Goal: Task Accomplishment & Management: Manage account settings

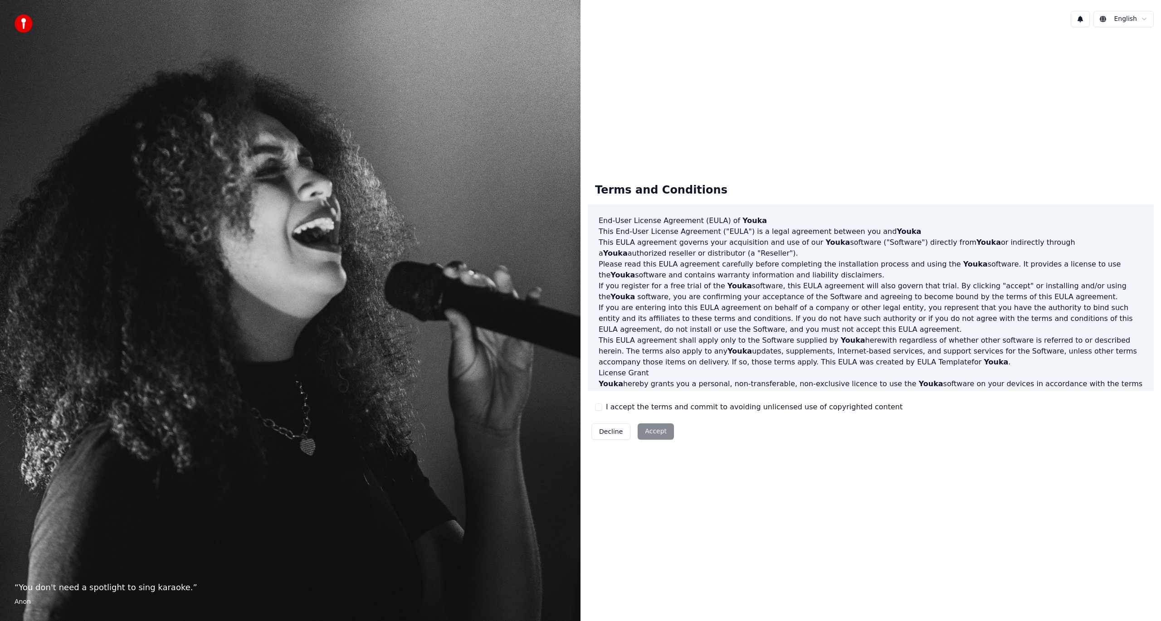
click at [651, 435] on div "Decline Accept" at bounding box center [633, 432] width 90 height 24
click at [650, 433] on div "Decline Accept" at bounding box center [633, 432] width 90 height 24
click at [659, 430] on div "Decline Accept" at bounding box center [633, 432] width 90 height 24
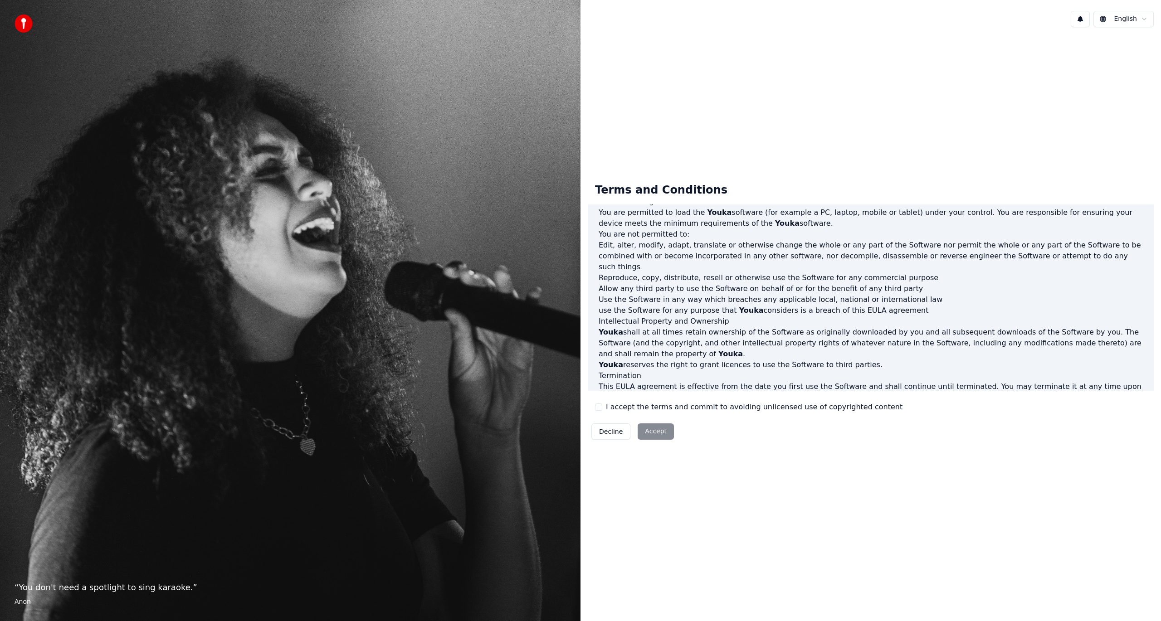
scroll to position [259, 0]
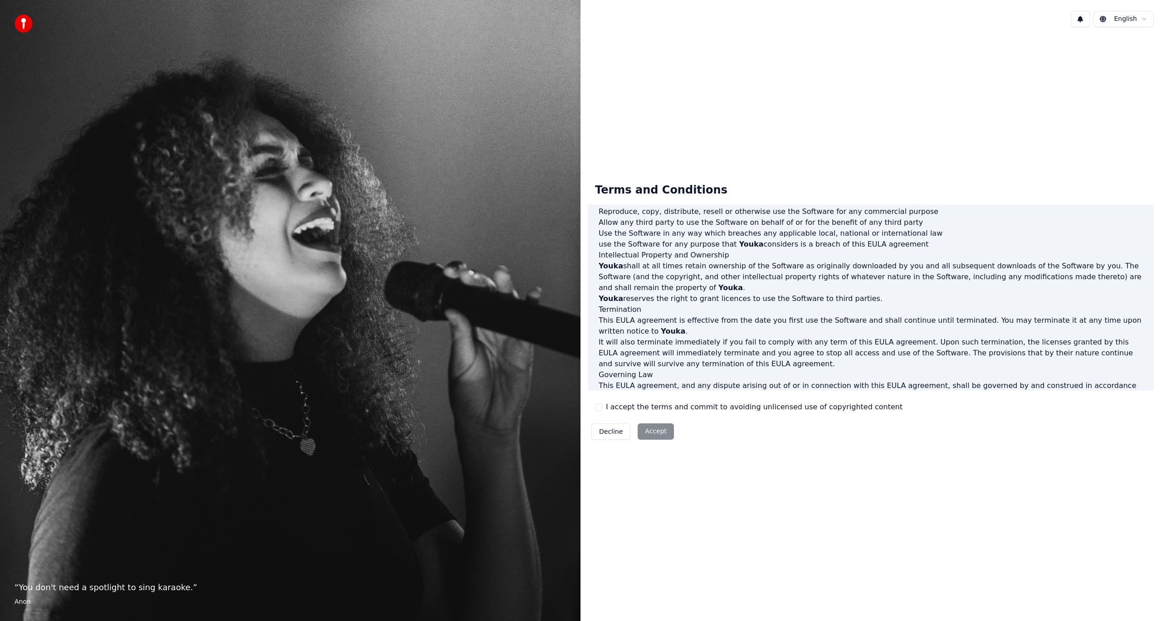
click at [583, 409] on div "Terms and Conditions End-User License Agreement (EULA) of Youka This End-User L…" at bounding box center [870, 310] width 580 height 282
click at [598, 408] on button "I accept the terms and commit to avoiding unlicensed use of copyrighted content" at bounding box center [598, 406] width 7 height 7
click at [645, 432] on button "Accept" at bounding box center [655, 431] width 36 height 16
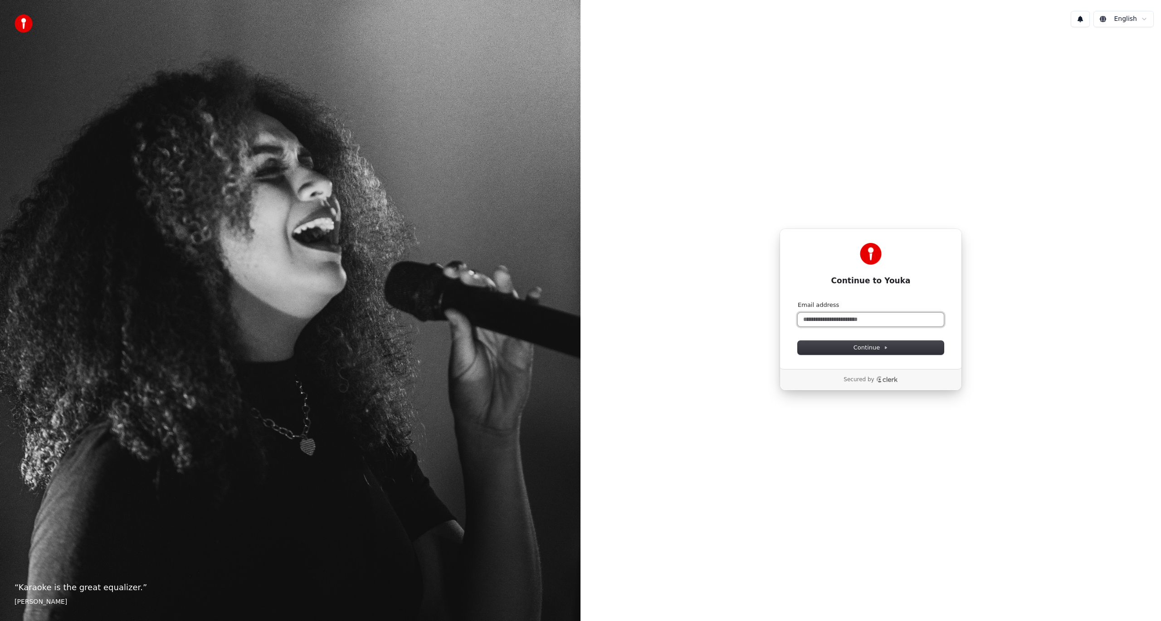
click at [831, 322] on input "Email address" at bounding box center [870, 320] width 146 height 14
click at [853, 349] on button "Continue" at bounding box center [870, 348] width 146 height 14
type input "**********"
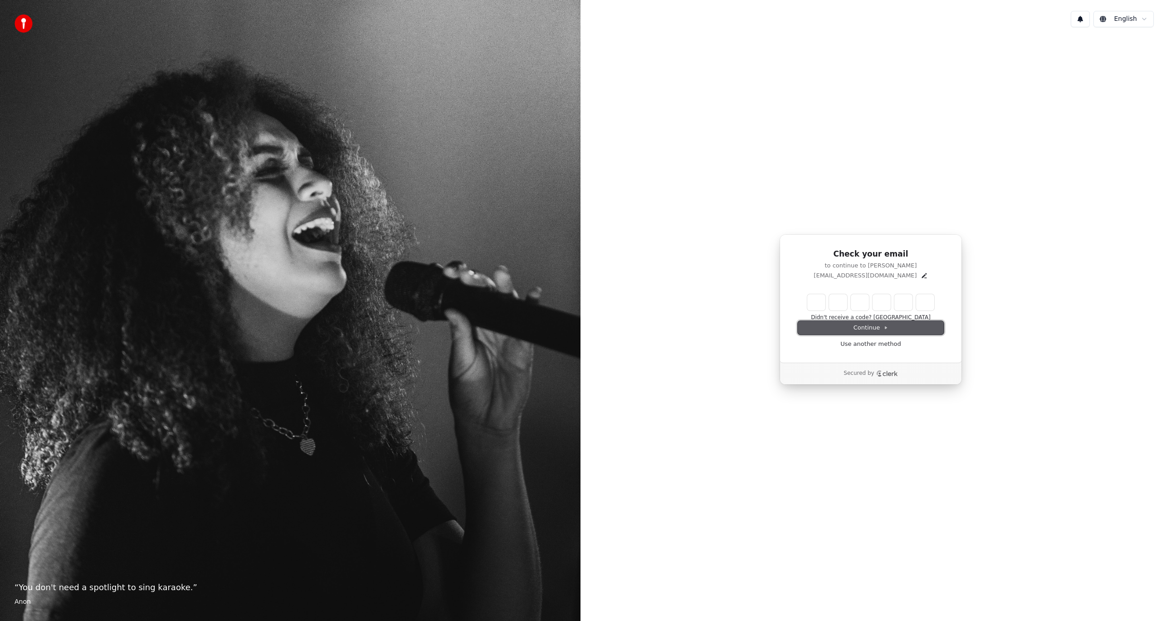
click at [847, 326] on button "Continue" at bounding box center [870, 328] width 146 height 14
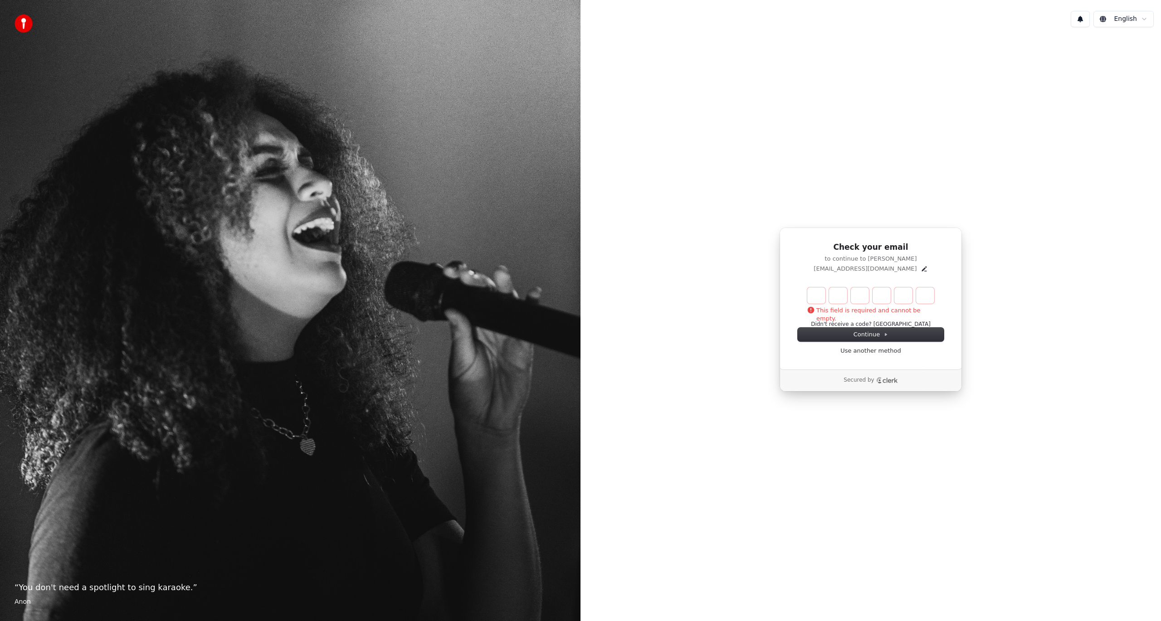
click at [821, 301] on input "Enter verification code" at bounding box center [870, 295] width 127 height 16
type input "******"
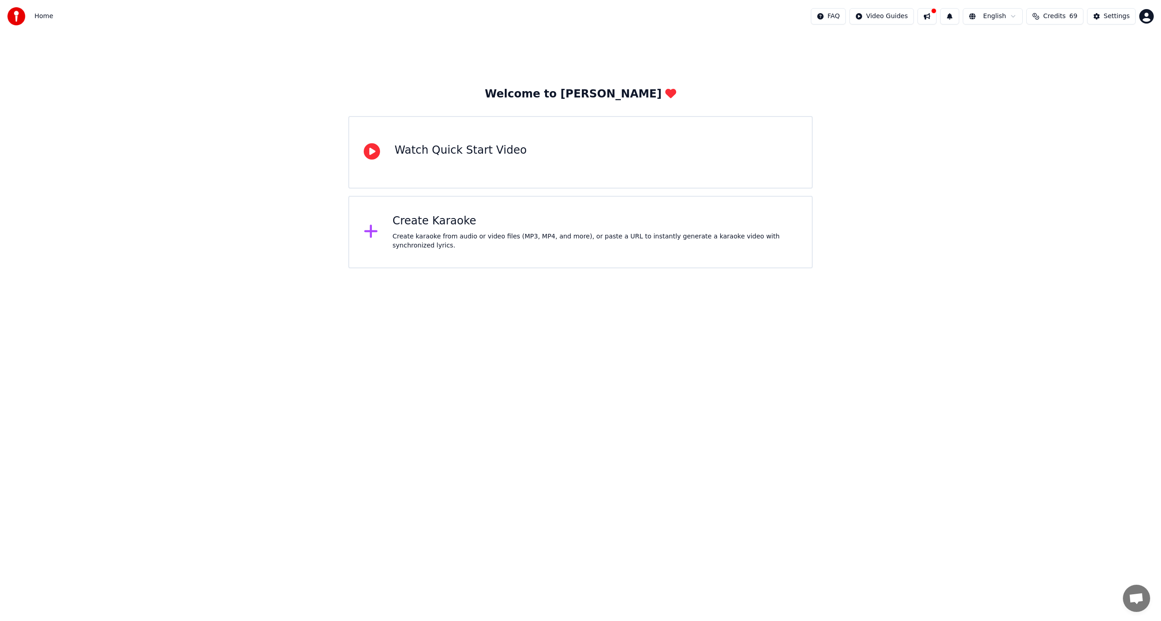
click at [446, 227] on div "Create Karaoke" at bounding box center [595, 221] width 405 height 15
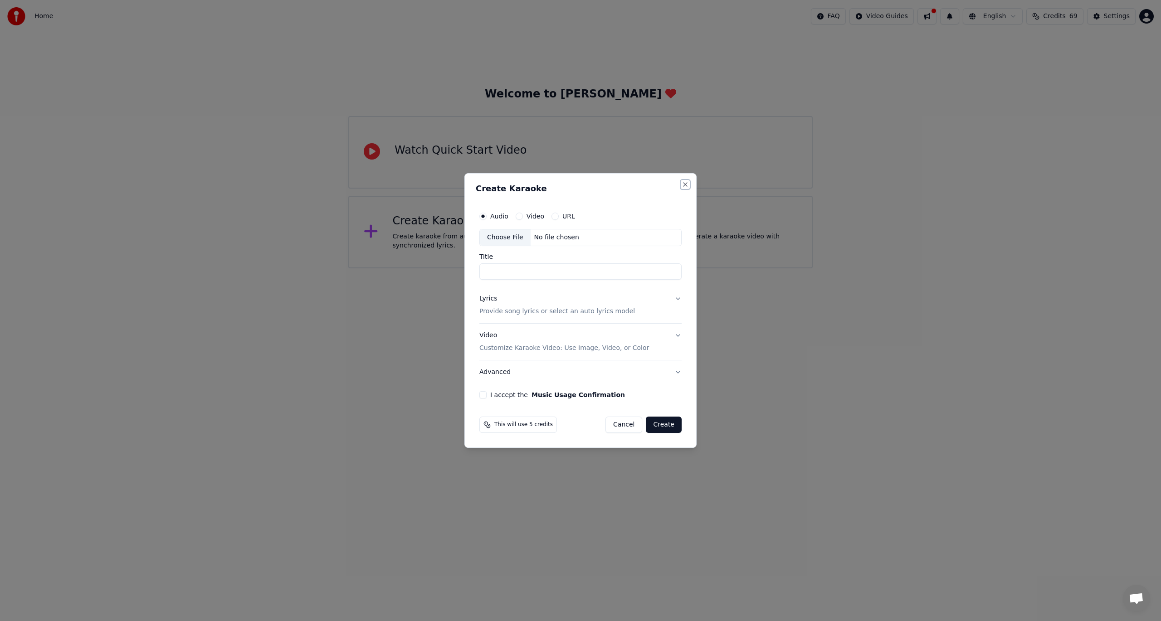
click at [687, 186] on button "Close" at bounding box center [684, 184] width 7 height 7
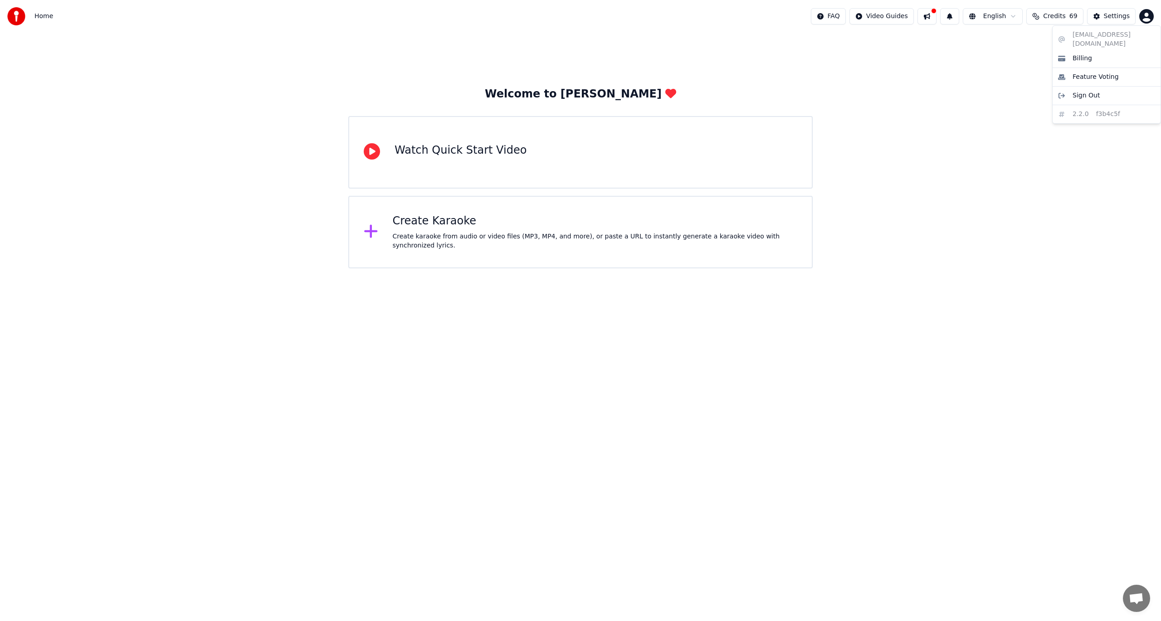
click at [1144, 20] on html "Home FAQ Video Guides English Credits 69 Settings Welcome to Youka Watch Quick …" at bounding box center [580, 134] width 1161 height 268
click at [963, 170] on html "Home FAQ Video Guides English Credits 69 Settings Welcome to Youka Watch Quick …" at bounding box center [580, 134] width 1161 height 268
click at [466, 150] on div "Watch Quick Start Video" at bounding box center [460, 150] width 132 height 15
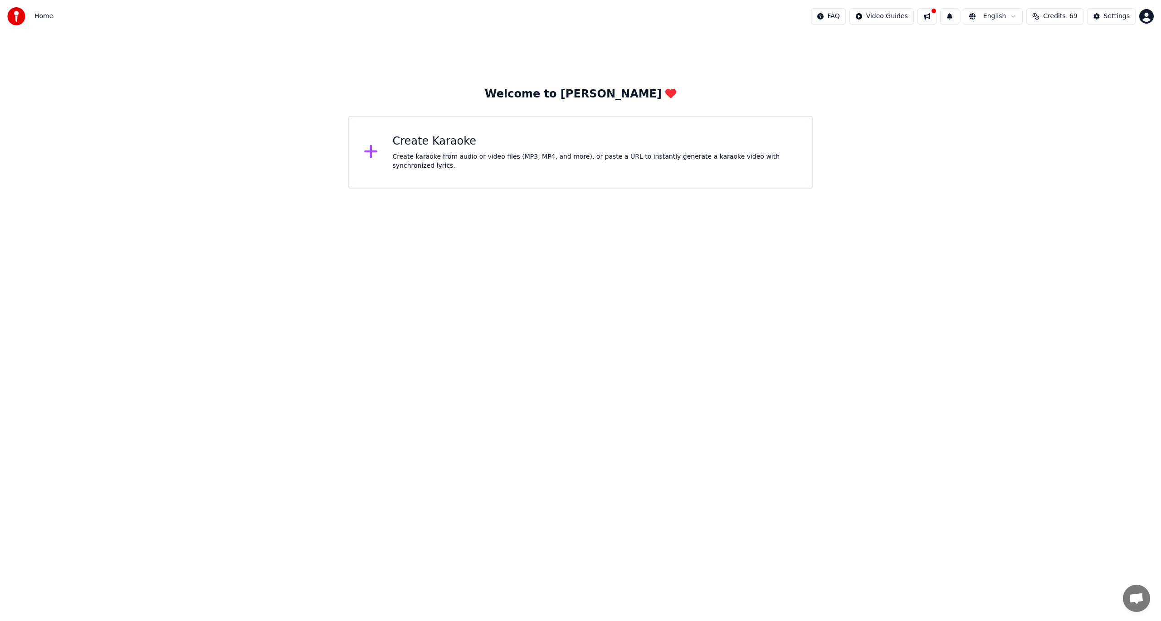
click at [404, 147] on div "Create Karaoke" at bounding box center [595, 141] width 405 height 15
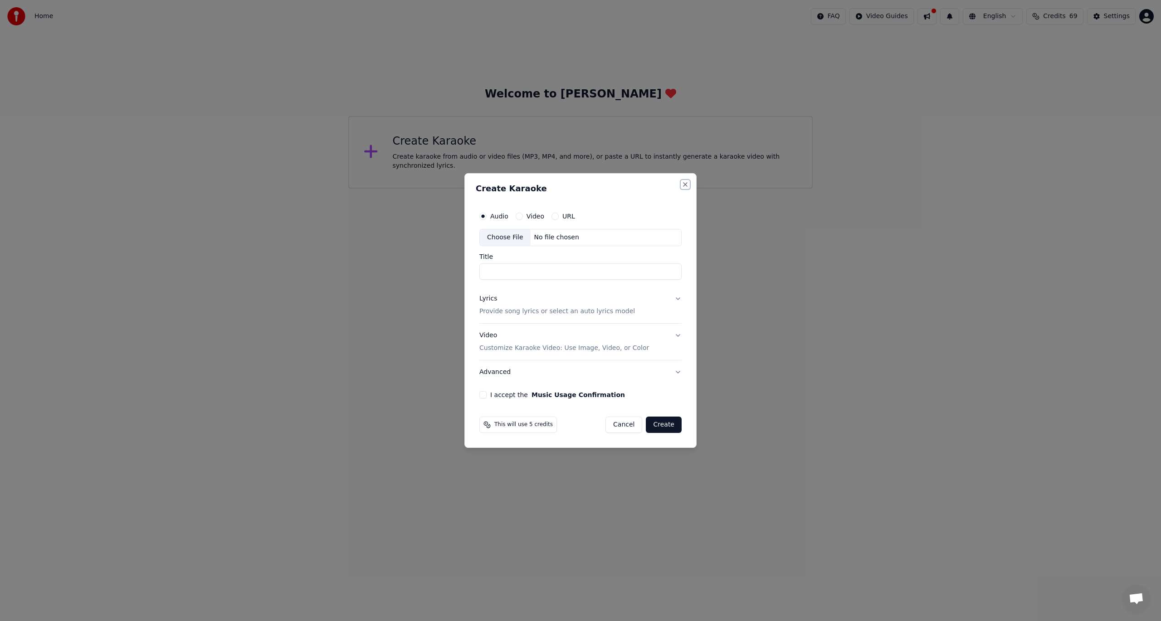
click at [682, 185] on button "Close" at bounding box center [684, 184] width 7 height 7
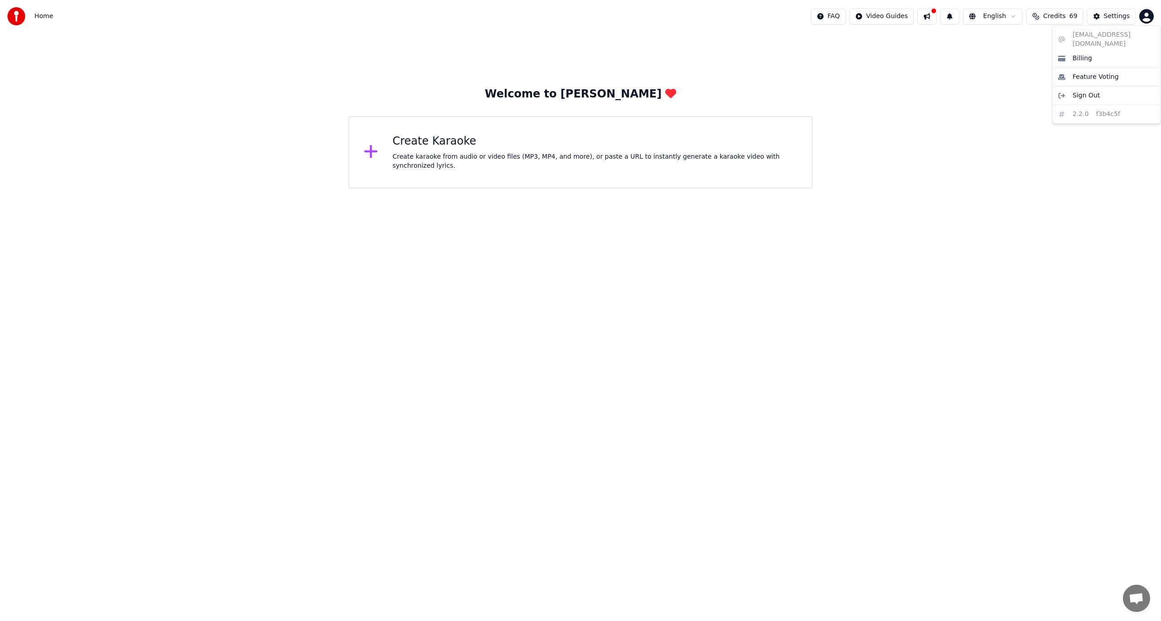
click at [1143, 19] on html "Home FAQ Video Guides English Credits 69 Settings Welcome to Youka Create Karao…" at bounding box center [580, 94] width 1161 height 189
click at [1020, 34] on html "Home FAQ Video Guides English Credits 69 Settings Welcome to Youka Create Karao…" at bounding box center [580, 94] width 1161 height 189
click at [1111, 18] on div "Settings" at bounding box center [1116, 16] width 26 height 9
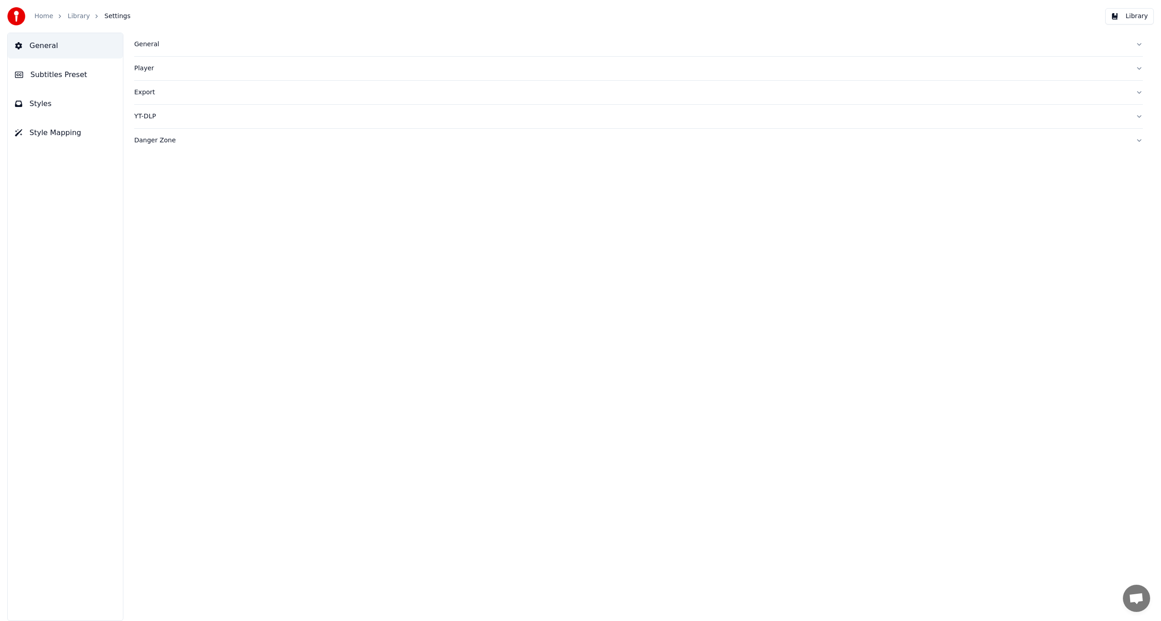
click at [39, 46] on span "General" at bounding box center [43, 45] width 29 height 11
click at [73, 19] on link "Library" at bounding box center [79, 16] width 22 height 9
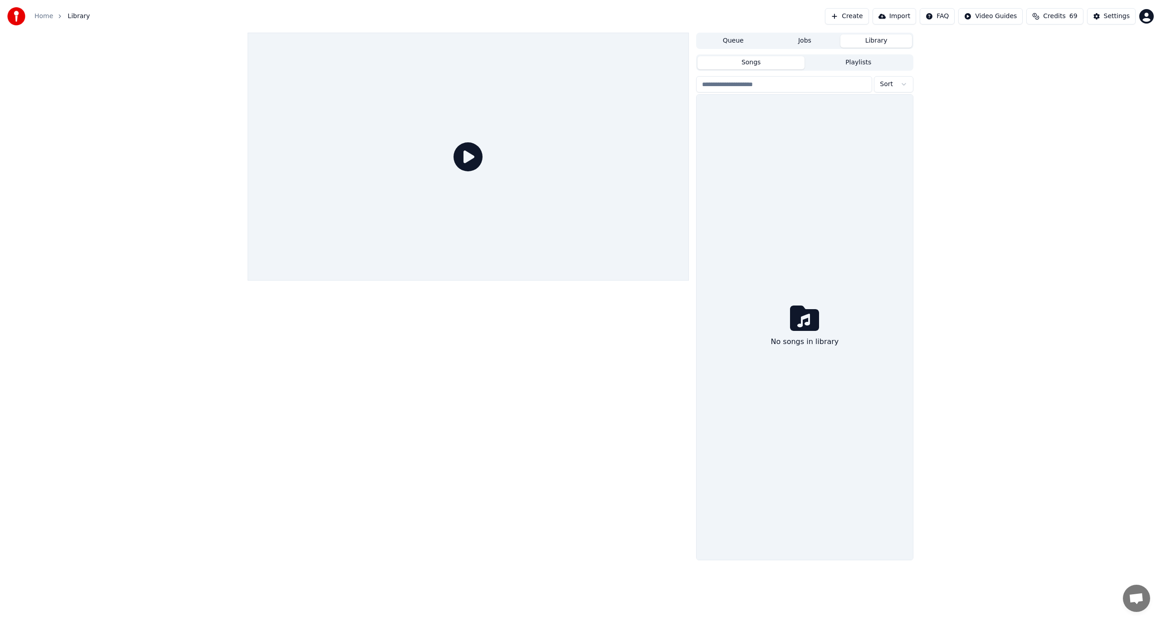
click at [869, 44] on button "Library" at bounding box center [876, 40] width 72 height 13
click at [872, 42] on button "Library" at bounding box center [876, 40] width 72 height 13
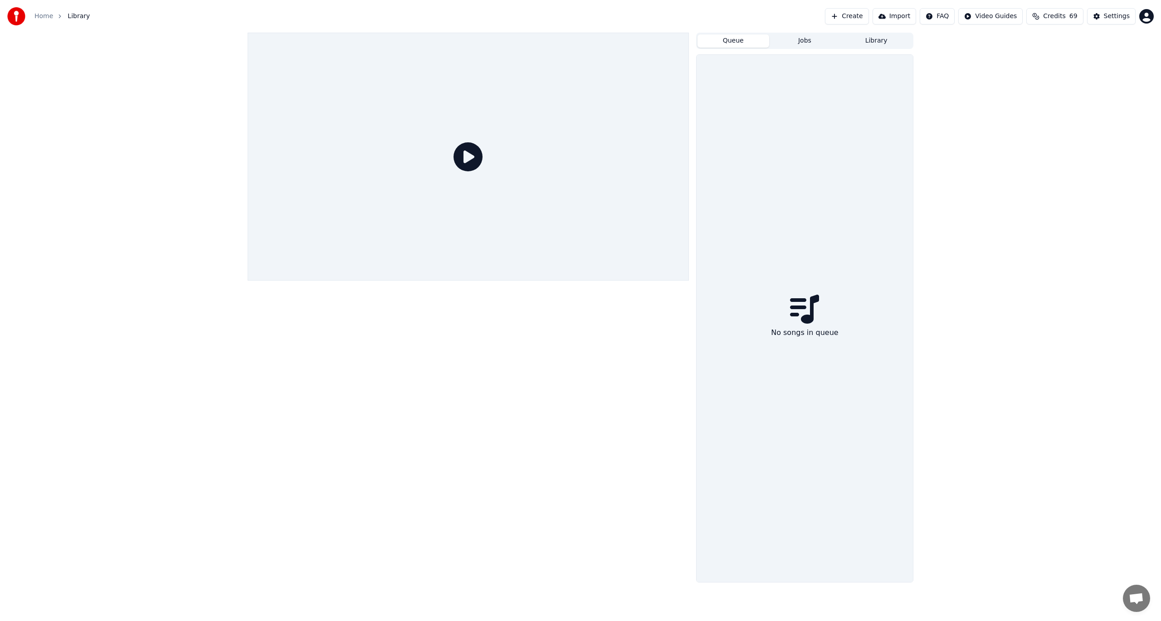
click at [742, 39] on button "Queue" at bounding box center [733, 40] width 72 height 13
click at [801, 43] on button "Jobs" at bounding box center [805, 40] width 72 height 13
click at [841, 44] on button "Library" at bounding box center [876, 40] width 72 height 13
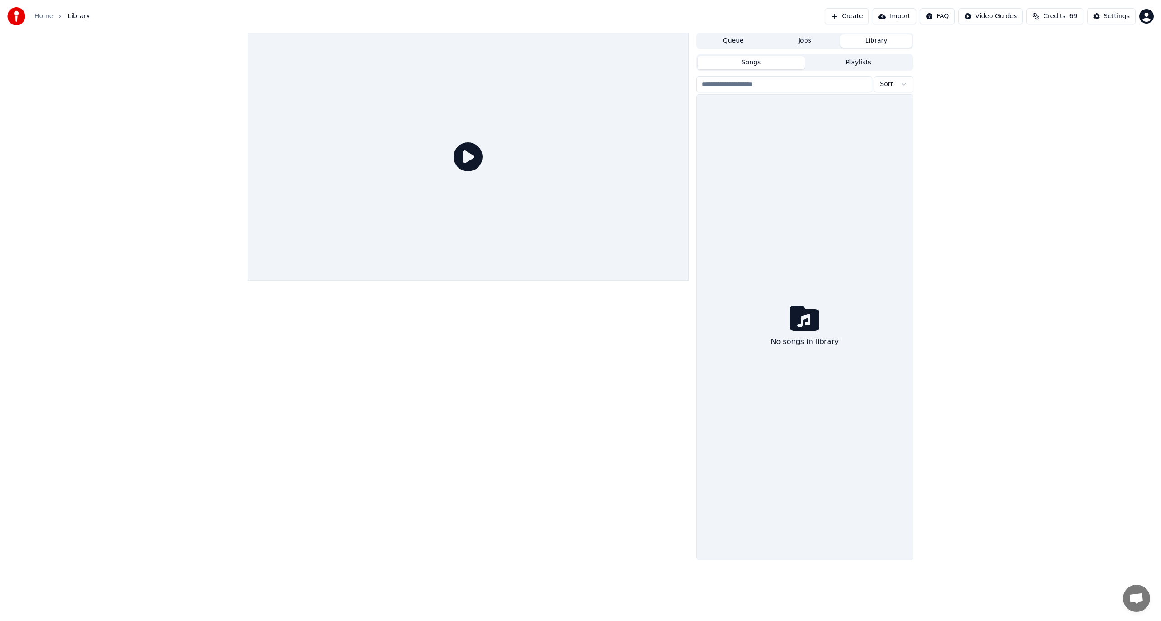
click at [851, 53] on div "Songs Playlists Sort No songs in library" at bounding box center [804, 307] width 217 height 508
click at [852, 58] on button "Playlists" at bounding box center [857, 62] width 107 height 13
click at [9, 16] on img at bounding box center [16, 16] width 18 height 18
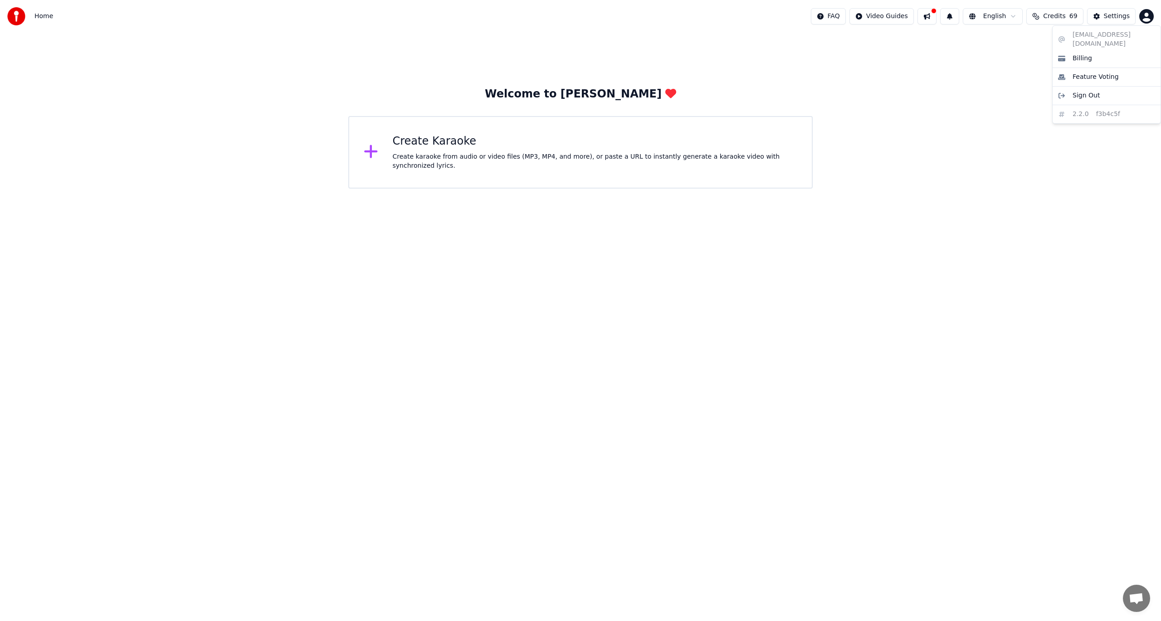
click at [1140, 19] on html "Home FAQ Video Guides English Credits 69 Settings Welcome to Youka Create Karao…" at bounding box center [580, 94] width 1161 height 189
click at [1062, 16] on html "Home FAQ Video Guides English Credits 69 Settings Welcome to Youka Create Karao…" at bounding box center [580, 94] width 1161 height 189
click at [1062, 16] on span "Credits" at bounding box center [1054, 16] width 22 height 9
click at [936, 15] on button at bounding box center [926, 16] width 19 height 16
click at [1137, 24] on html "Home FAQ Video Guides English Credits 69 Settings Welcome to Youka Create Karao…" at bounding box center [580, 94] width 1161 height 189
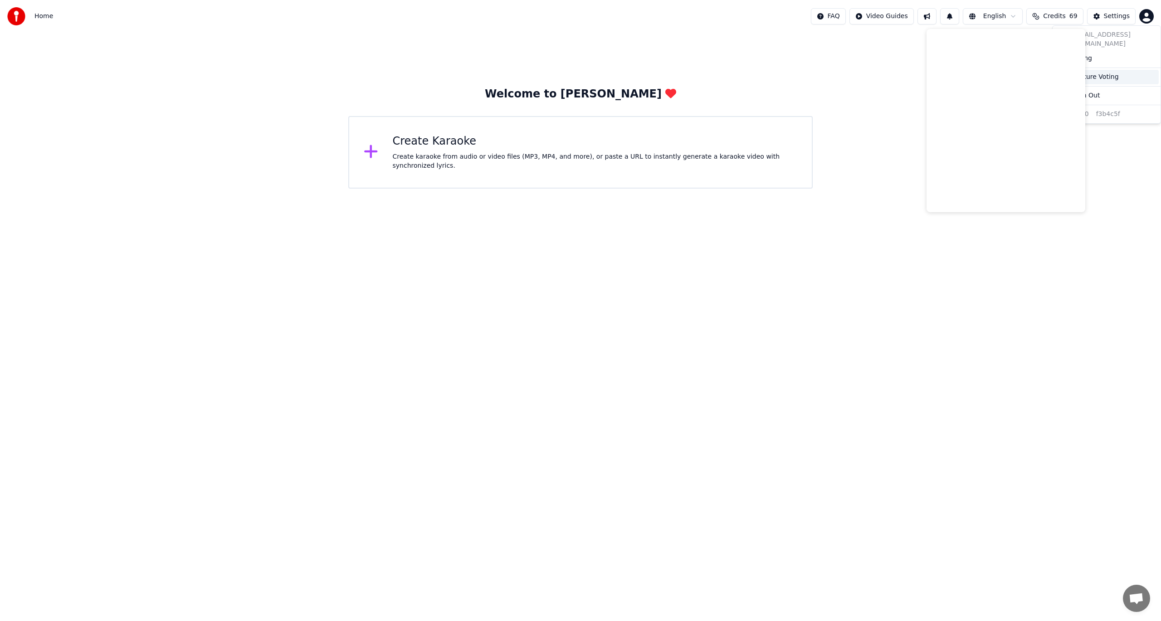
click at [1122, 70] on div "Feature Voting" at bounding box center [1106, 77] width 104 height 15
click at [1152, 19] on html "Home FAQ Video Guides English Credits 69 Settings Welcome to Youka Create Karao…" at bounding box center [580, 94] width 1161 height 189
click at [1076, 54] on span "Billing" at bounding box center [1081, 58] width 19 height 9
click at [1100, 17] on button "Settings" at bounding box center [1111, 16] width 49 height 16
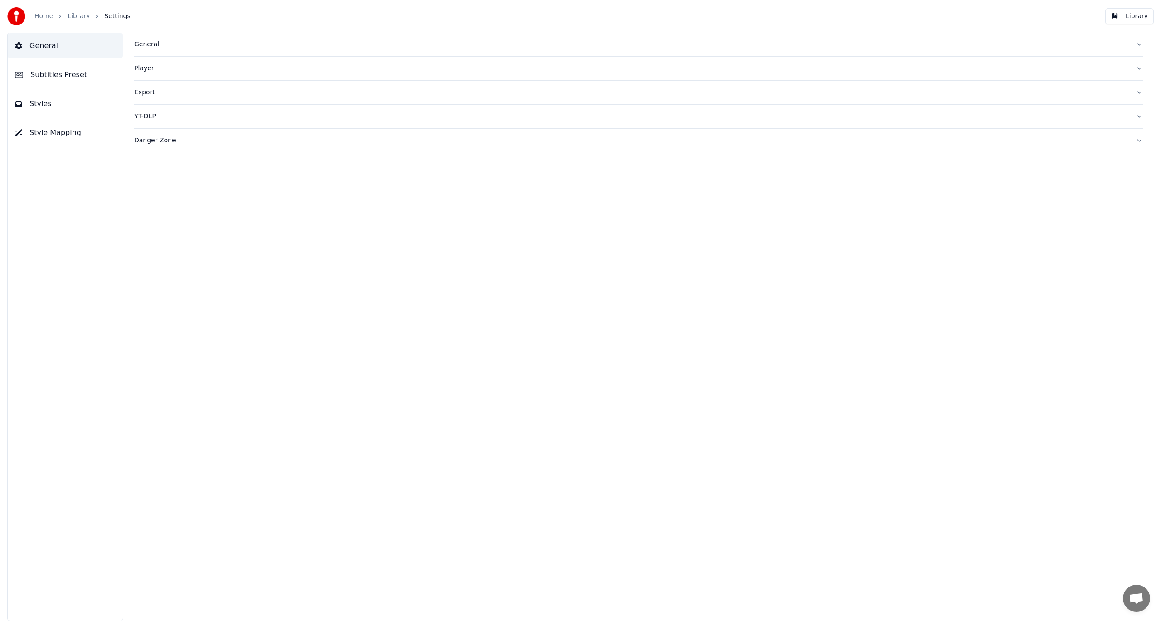
click at [1118, 18] on button "Library" at bounding box center [1129, 16] width 49 height 16
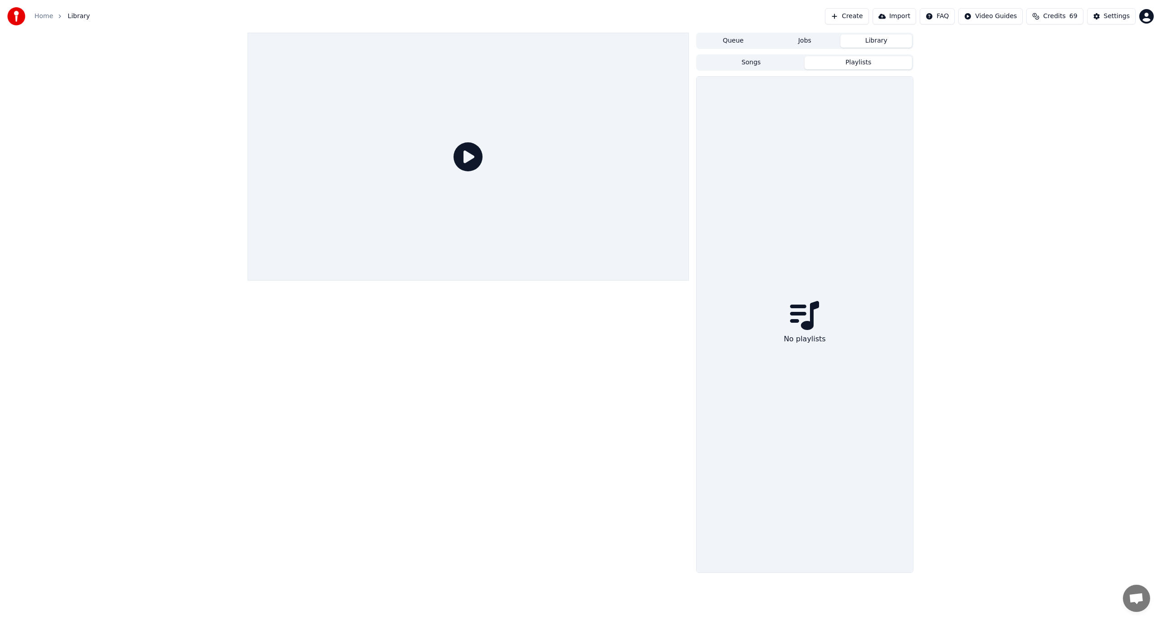
click at [870, 62] on button "Playlists" at bounding box center [857, 62] width 107 height 13
click at [756, 62] on button "Songs" at bounding box center [750, 62] width 107 height 13
click at [879, 40] on button "Library" at bounding box center [876, 40] width 72 height 13
click at [879, 39] on button "Library" at bounding box center [876, 40] width 72 height 13
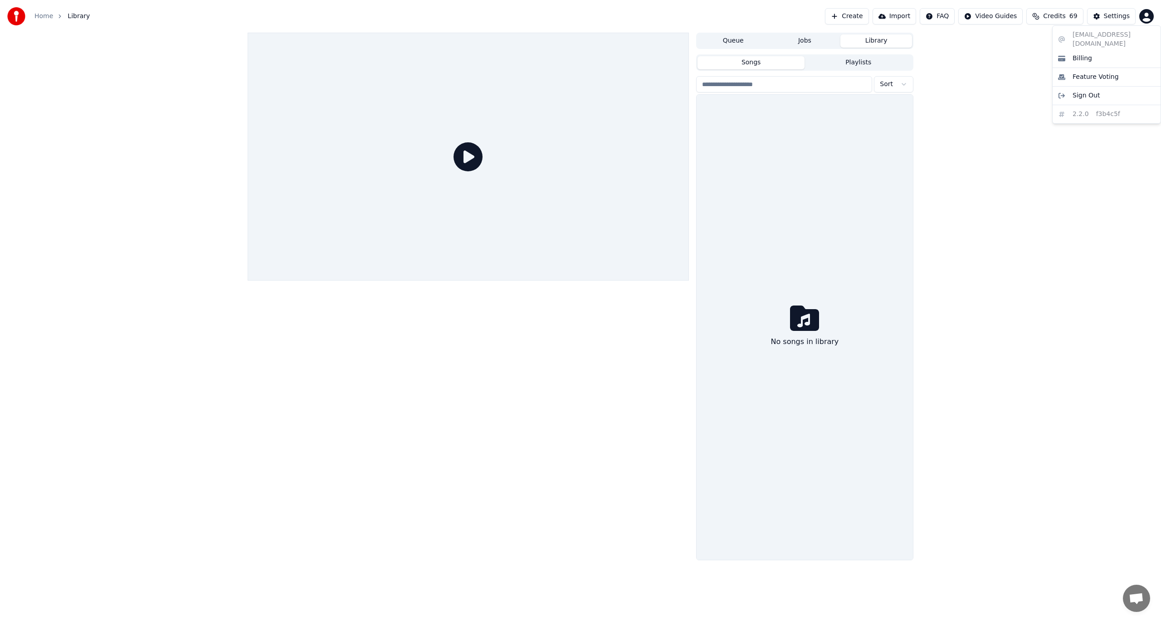
click at [1142, 19] on html "Home Library Create Import FAQ Video Guides Credits 69 Settings Queue Jobs Libr…" at bounding box center [580, 310] width 1161 height 621
click at [1082, 91] on span "Sign Out" at bounding box center [1085, 95] width 27 height 9
